Goal: Information Seeking & Learning: Learn about a topic

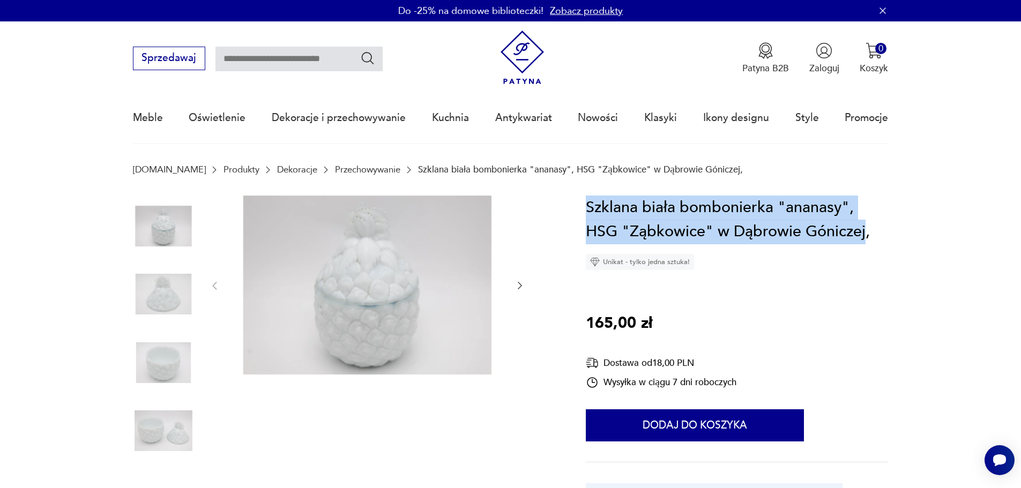
drag, startPoint x: 589, startPoint y: 206, endPoint x: 866, endPoint y: 234, distance: 278.0
click at [866, 234] on h1 "Szklana biała bombonierka "ananasy", HSG "Ząbkowice" w Dąbrowie Góniczej," at bounding box center [737, 220] width 302 height 49
copy h1 "Szklana biała bombonierka "ananasy", HSG "Ząbkowice" w Dąbrowie Góniczej"
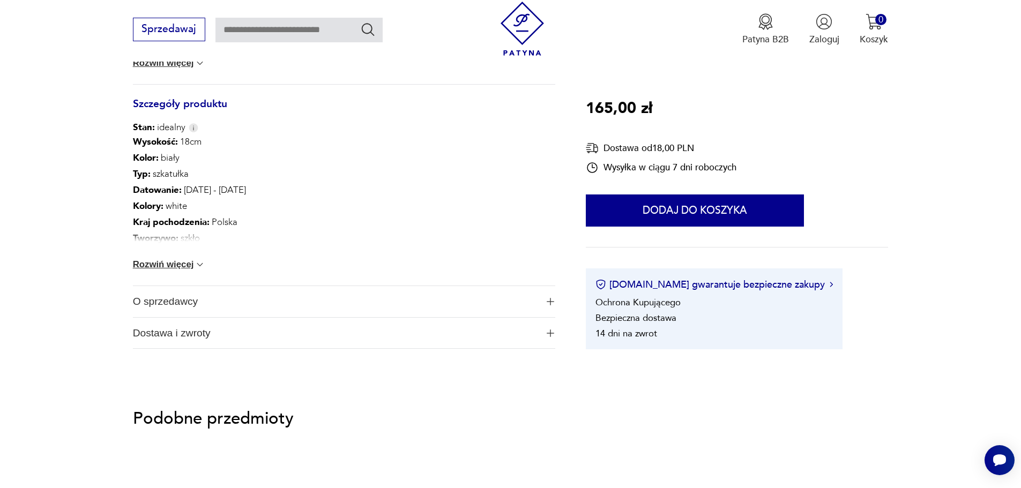
scroll to position [268, 0]
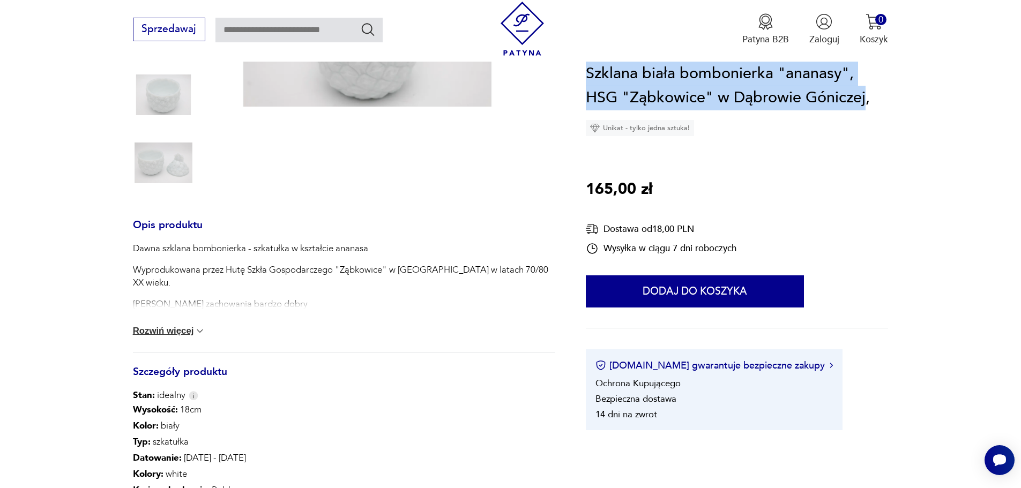
click at [170, 333] on button "Rozwiń więcej" at bounding box center [169, 331] width 73 height 11
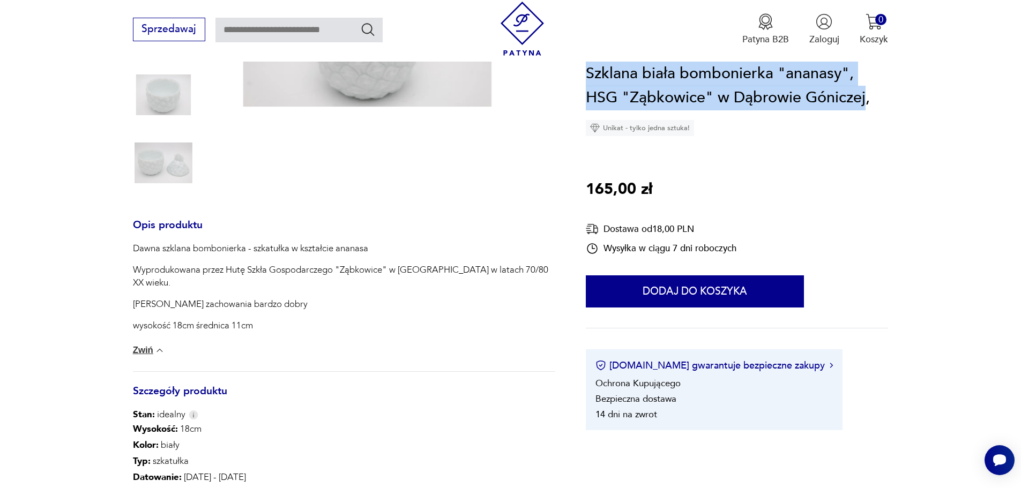
click at [162, 352] on img at bounding box center [159, 350] width 11 height 11
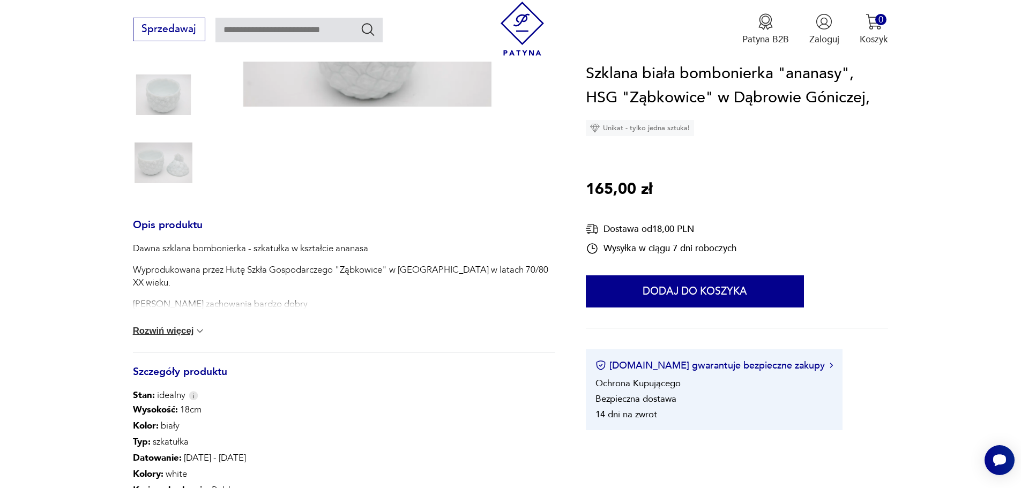
click at [163, 350] on div "Dawna szklana bombonierka - szkatułka w kształcie ananasa Wyprodukowana przez H…" at bounding box center [344, 297] width 422 height 110
drag, startPoint x: 168, startPoint y: 338, endPoint x: 175, endPoint y: 333, distance: 9.2
click at [168, 338] on div "Dawna szklana bombonierka - szkatułka w kształcie ananasa Wyprodukowana przez H…" at bounding box center [344, 297] width 422 height 110
click at [179, 329] on button "Rozwiń więcej" at bounding box center [169, 331] width 73 height 11
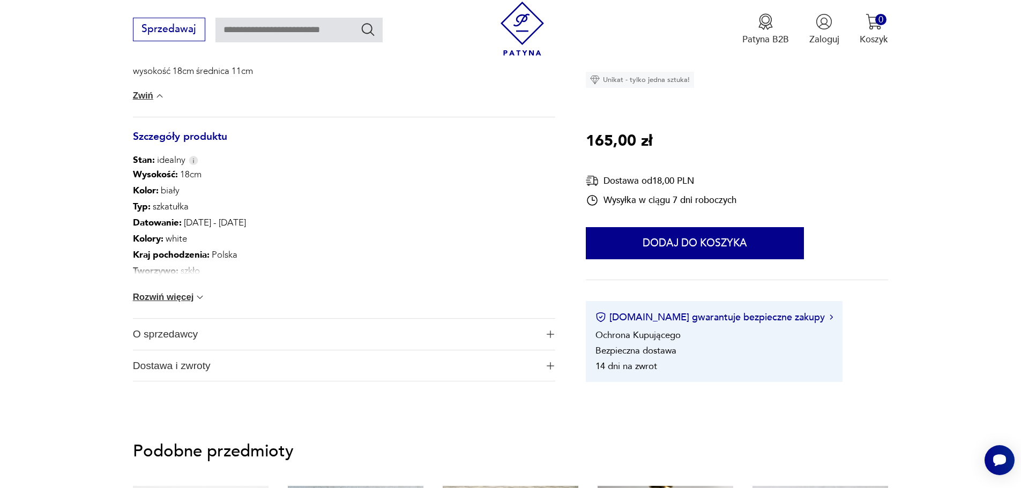
scroll to position [536, 0]
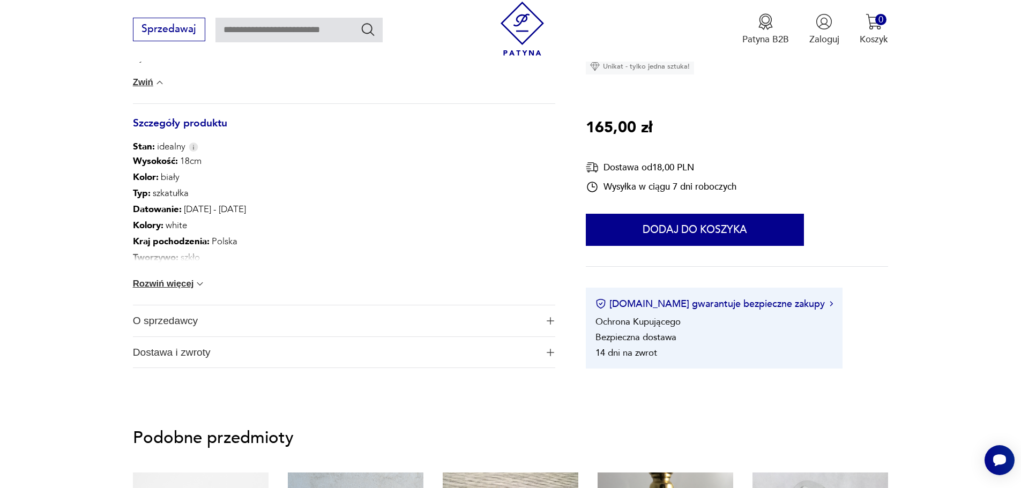
click at [160, 268] on div "Wysokość : 18cm Kolor: biały Typ : szkatułka Datowanie : [DATE] - [DATE] Kolory…" at bounding box center [344, 229] width 422 height 152
click at [173, 284] on button "Rozwiń więcej" at bounding box center [169, 284] width 73 height 11
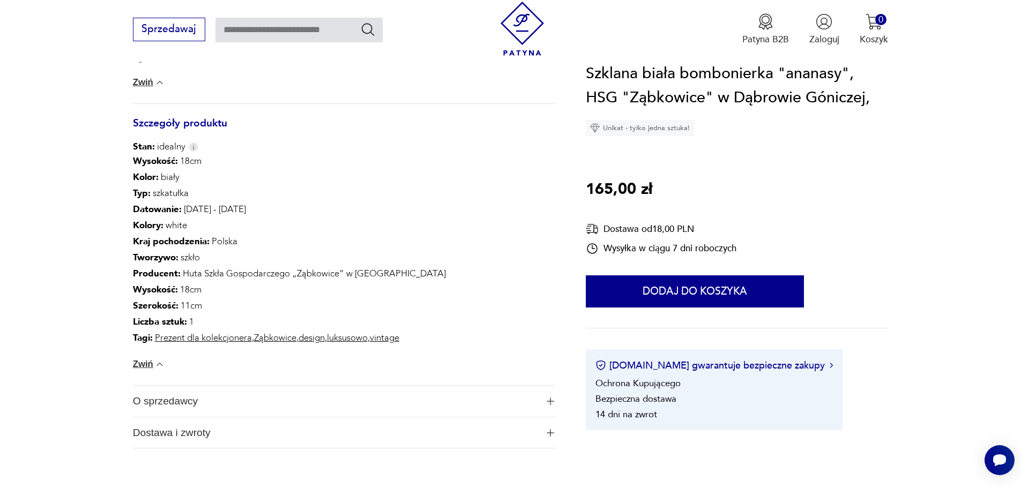
click at [179, 287] on p "Wysokość : 18cm" at bounding box center [289, 290] width 313 height 16
click at [194, 297] on p "Wysokość : 18cm" at bounding box center [289, 290] width 313 height 16
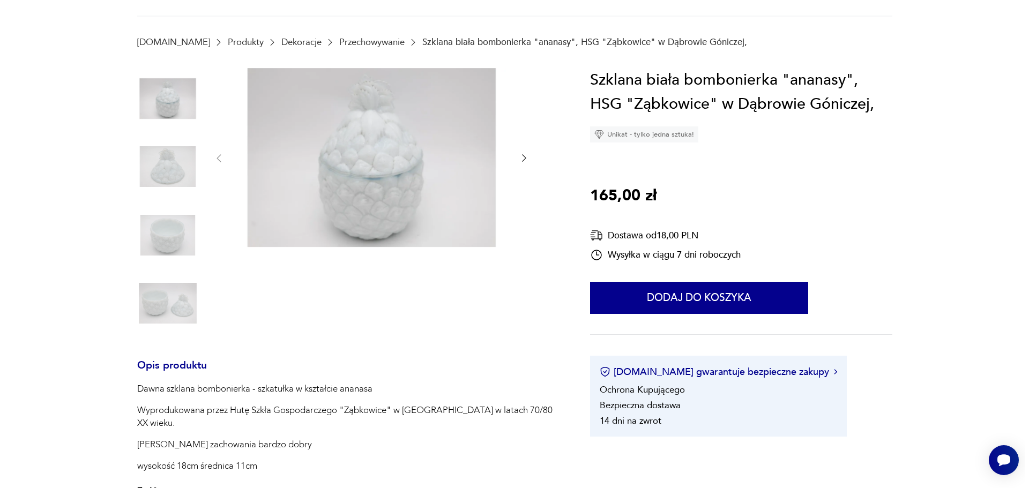
scroll to position [0, 0]
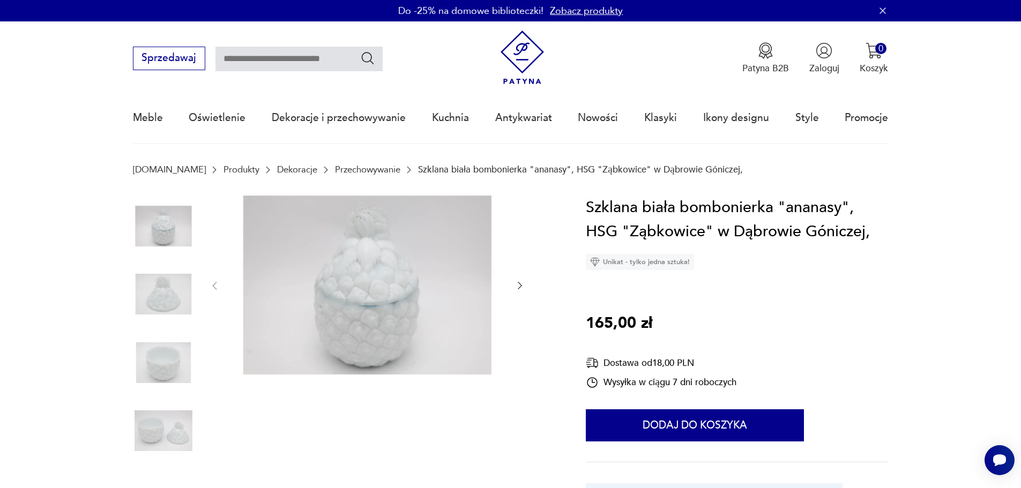
click at [447, 235] on img at bounding box center [367, 285] width 268 height 179
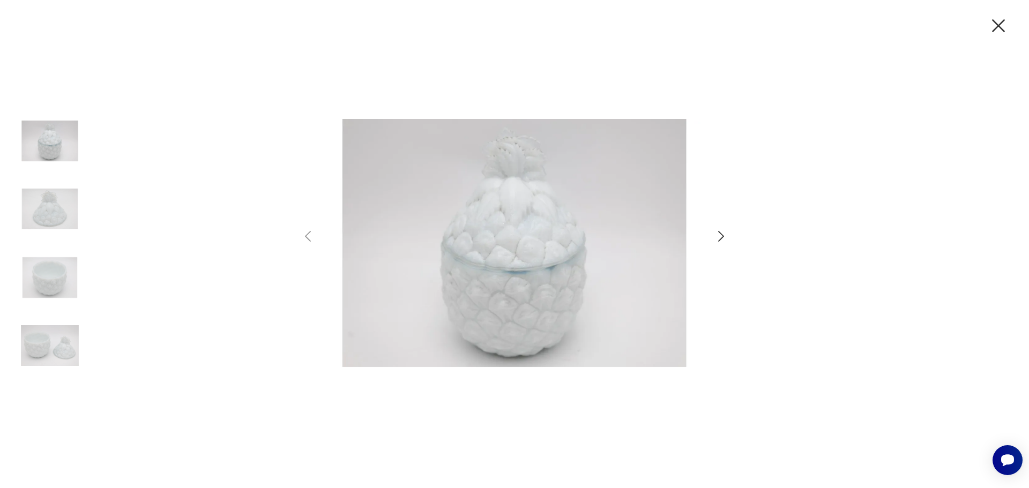
click at [473, 162] on img at bounding box center [514, 243] width 372 height 391
click at [493, 143] on img at bounding box center [514, 243] width 372 height 391
click at [25, 204] on img at bounding box center [49, 208] width 61 height 61
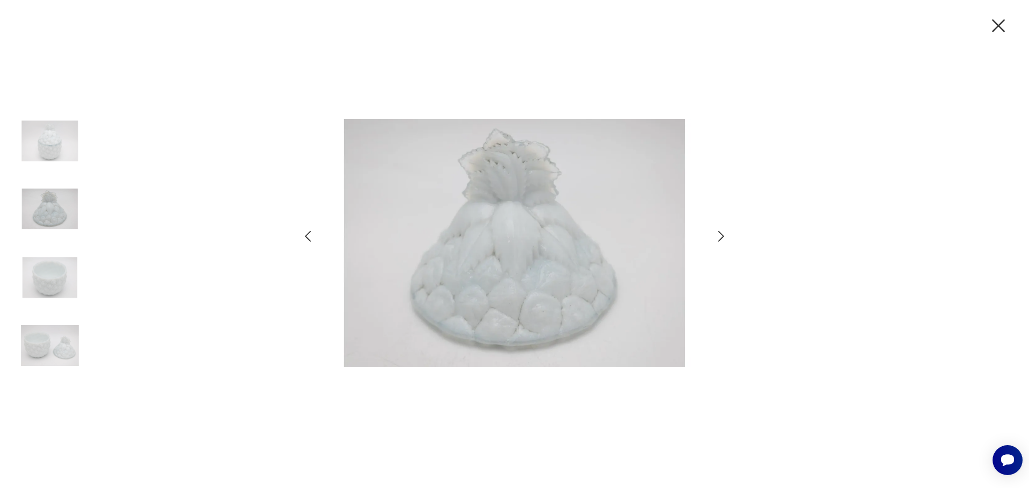
click at [428, 188] on img at bounding box center [514, 243] width 372 height 391
click at [517, 152] on img at bounding box center [514, 243] width 372 height 391
click at [74, 340] on img at bounding box center [49, 345] width 61 height 61
